Goal: Entertainment & Leisure: Consume media (video, audio)

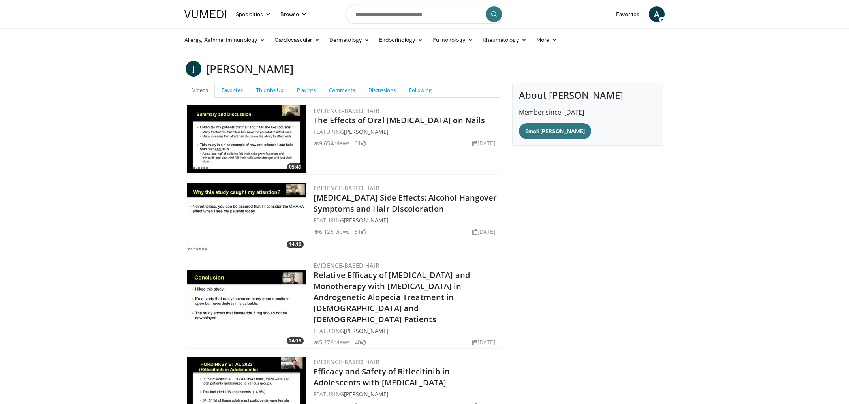
click at [242, 292] on img at bounding box center [246, 303] width 118 height 67
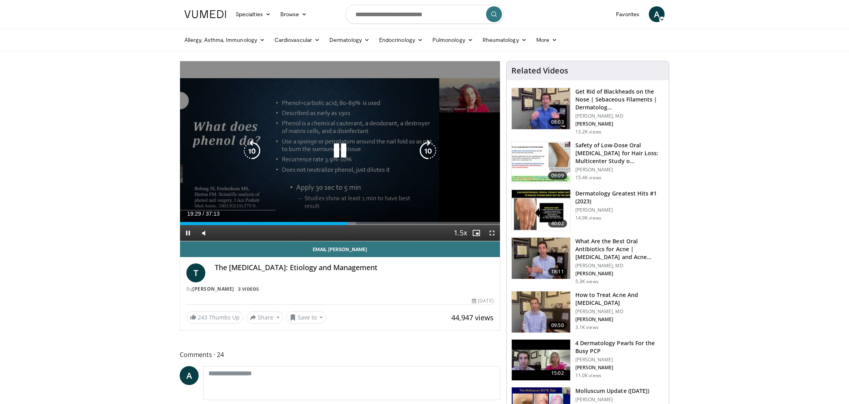
click at [343, 151] on icon "Video Player" at bounding box center [340, 151] width 22 height 22
